Goal: Navigation & Orientation: Find specific page/section

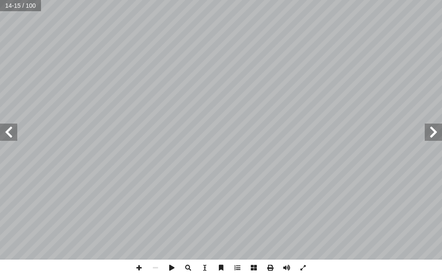
click at [2, 129] on span at bounding box center [8, 132] width 17 height 17
click at [432, 126] on span at bounding box center [432, 132] width 17 height 17
click at [8, 133] on span at bounding box center [8, 132] width 17 height 17
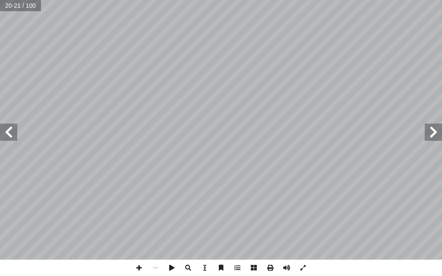
click at [8, 133] on span at bounding box center [8, 132] width 17 height 17
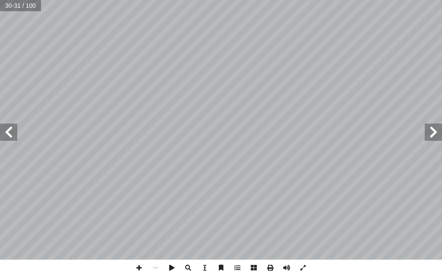
click at [428, 132] on span at bounding box center [432, 132] width 17 height 17
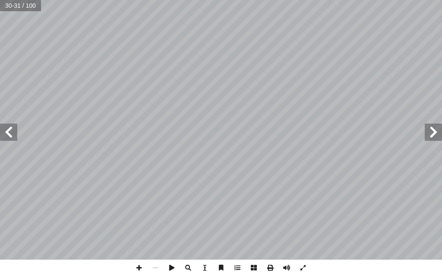
click at [428, 132] on span at bounding box center [432, 132] width 17 height 17
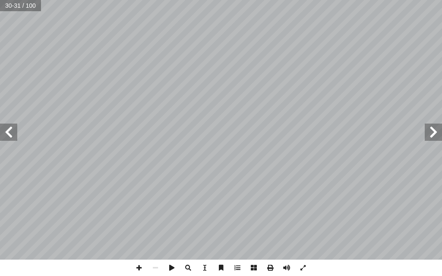
click at [428, 132] on span at bounding box center [432, 132] width 17 height 17
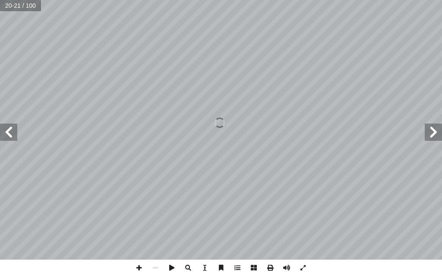
click at [428, 132] on span at bounding box center [432, 132] width 17 height 17
click at [438, 136] on span at bounding box center [432, 132] width 17 height 17
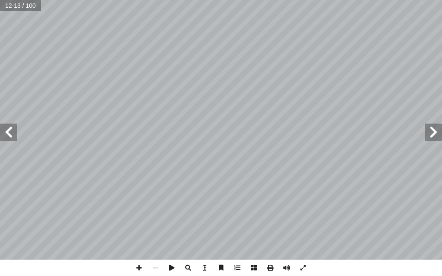
click at [438, 136] on span at bounding box center [432, 132] width 17 height 17
click at [6, 129] on span at bounding box center [8, 132] width 17 height 17
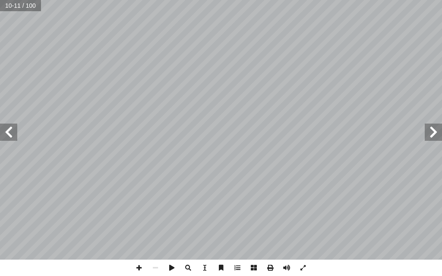
click at [6, 129] on span at bounding box center [8, 132] width 17 height 17
click at [428, 128] on span at bounding box center [432, 132] width 17 height 17
click at [14, 133] on span at bounding box center [8, 132] width 17 height 17
click at [432, 133] on span at bounding box center [432, 132] width 17 height 17
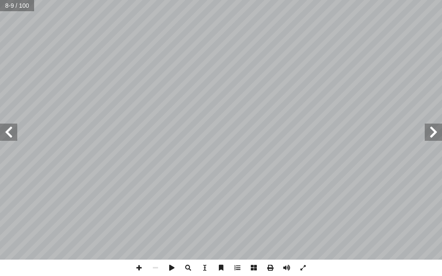
click at [4, 126] on span at bounding box center [8, 132] width 17 height 17
click at [433, 129] on span at bounding box center [432, 132] width 17 height 17
